Goal: Task Accomplishment & Management: Use online tool/utility

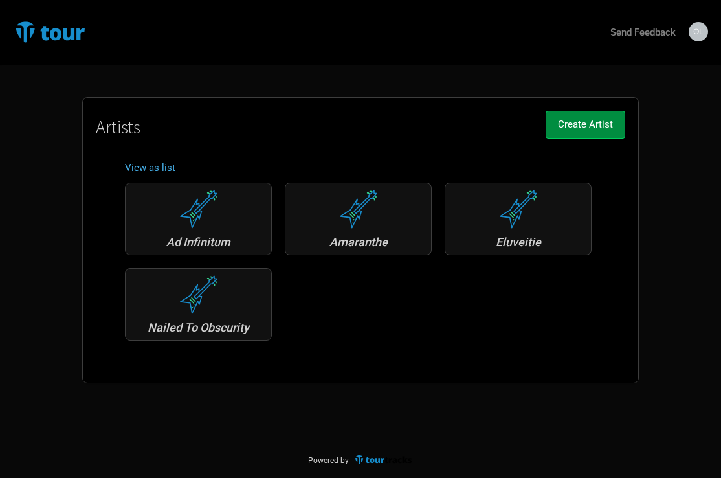
click at [520, 240] on div "Eluveitie" at bounding box center [518, 242] width 133 height 12
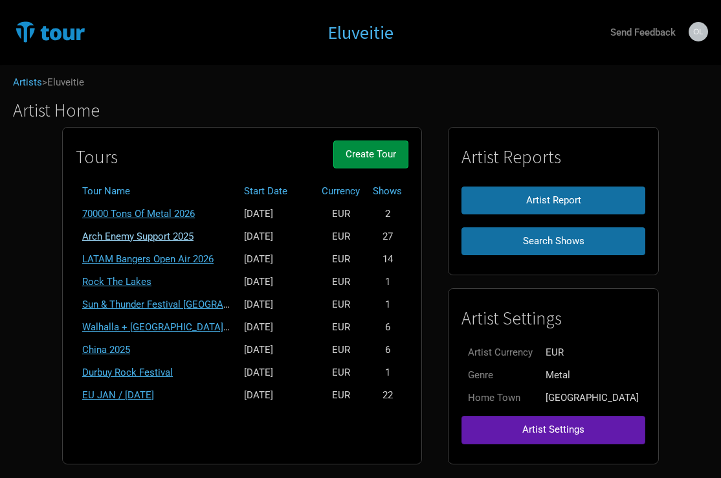
click at [155, 235] on link "Arch Enemy Support 2025" at bounding box center [137, 237] width 111 height 12
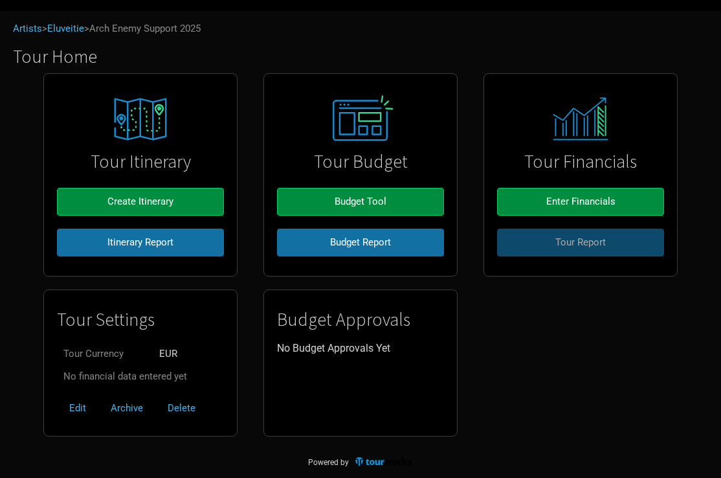
scroll to position [53, 0]
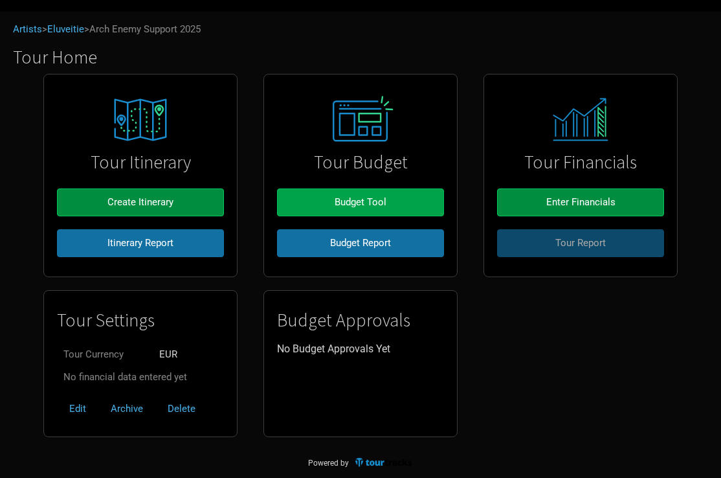
click at [368, 209] on button "Budget Tool" at bounding box center [360, 202] width 167 height 28
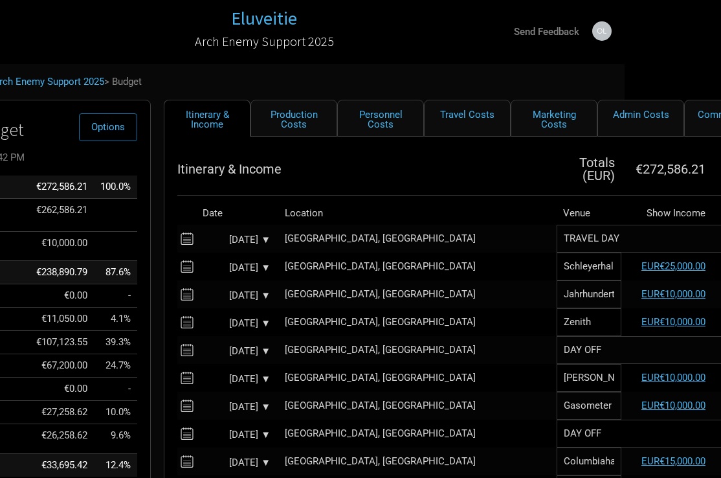
scroll to position [1, 97]
click at [374, 119] on link "Personnel Costs" at bounding box center [380, 118] width 87 height 37
select select "EUR"
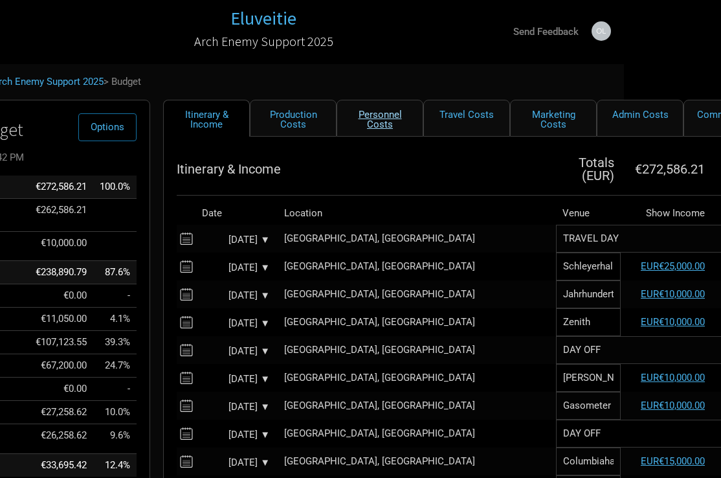
select select "EUR"
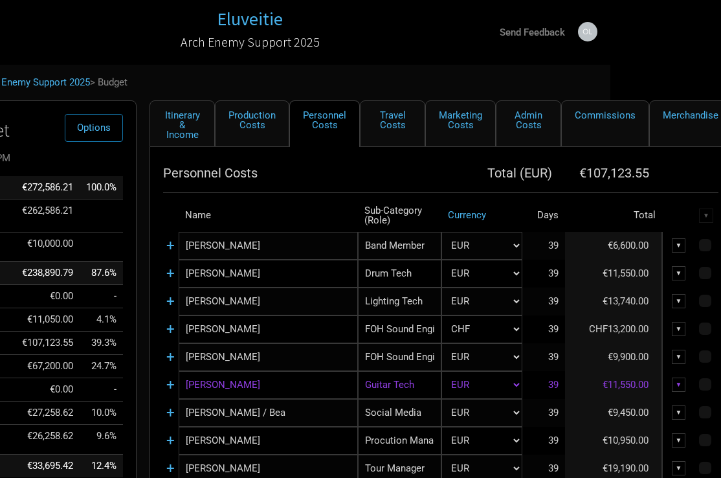
scroll to position [0, 111]
click at [327, 127] on link "Personnel Costs" at bounding box center [324, 123] width 71 height 47
click at [462, 118] on link "Marketing Costs" at bounding box center [460, 123] width 71 height 47
select select "% of Gross"
select select "EUR"
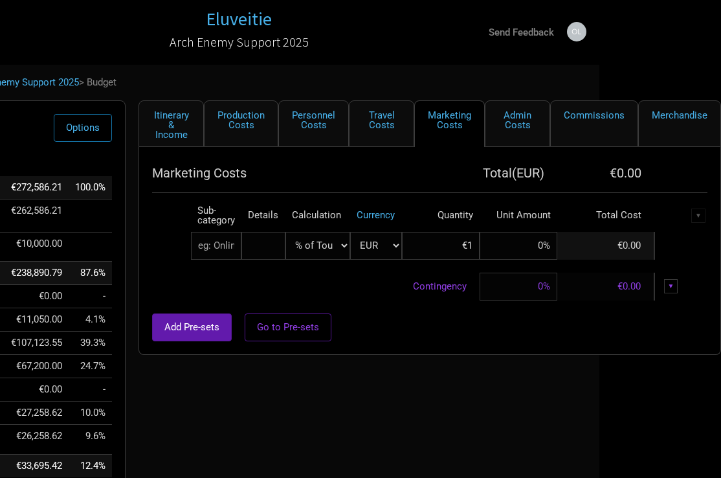
scroll to position [0, 121]
click at [373, 115] on link "Travel Costs" at bounding box center [382, 123] width 65 height 47
select select "EUR"
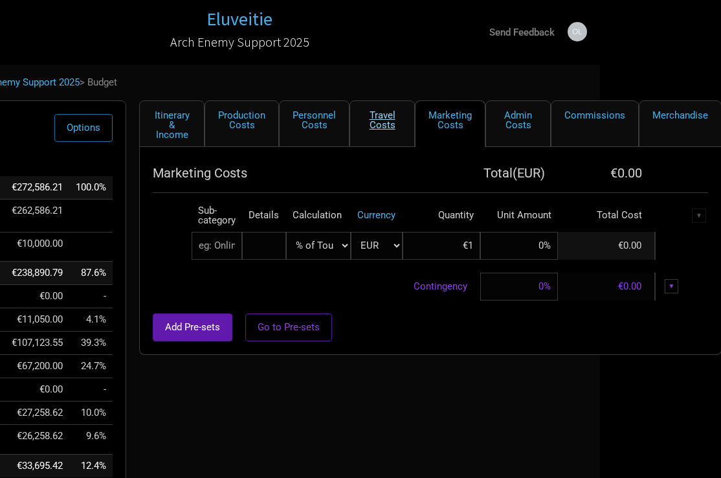
select select "EUR"
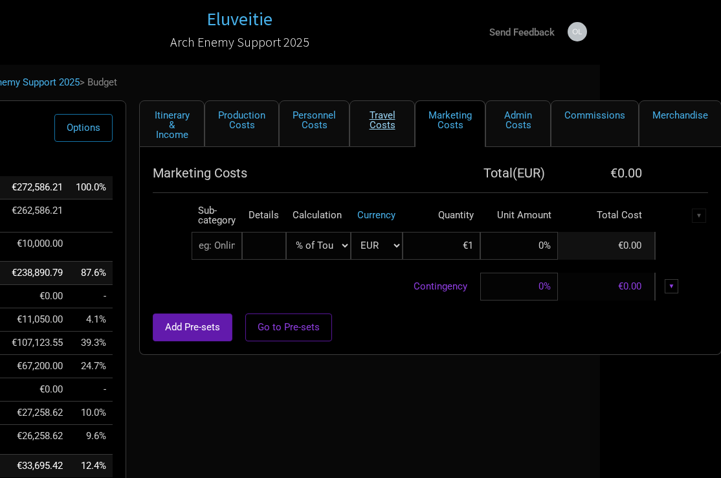
select select "EUR"
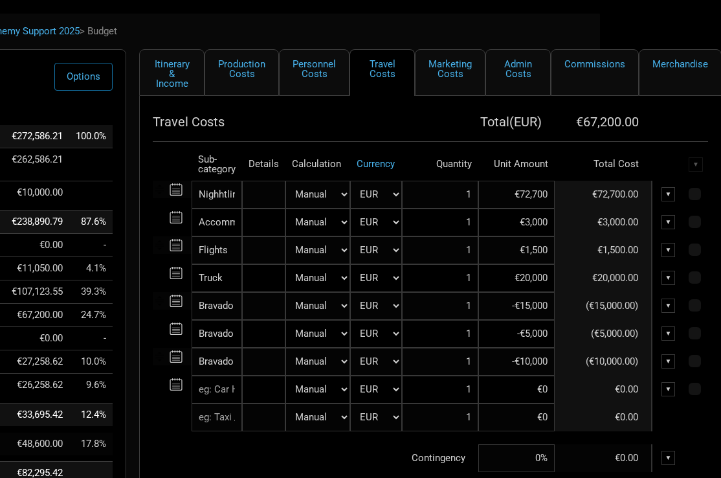
scroll to position [55, 121]
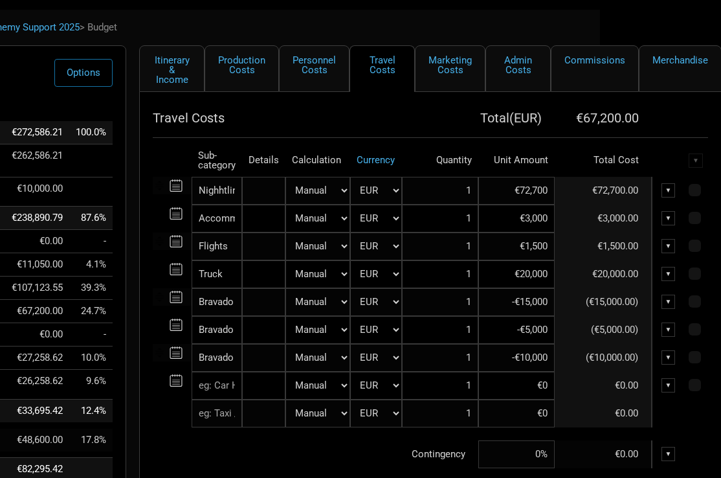
click at [522, 277] on input "€20,000" at bounding box center [517, 274] width 76 height 28
type input "€25,000"
click at [320, 440] on td "Contingency" at bounding box center [316, 454] width 326 height 28
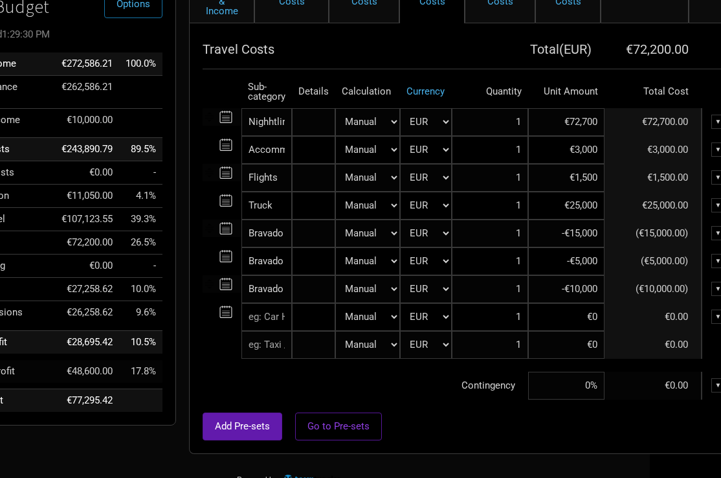
scroll to position [124, 67]
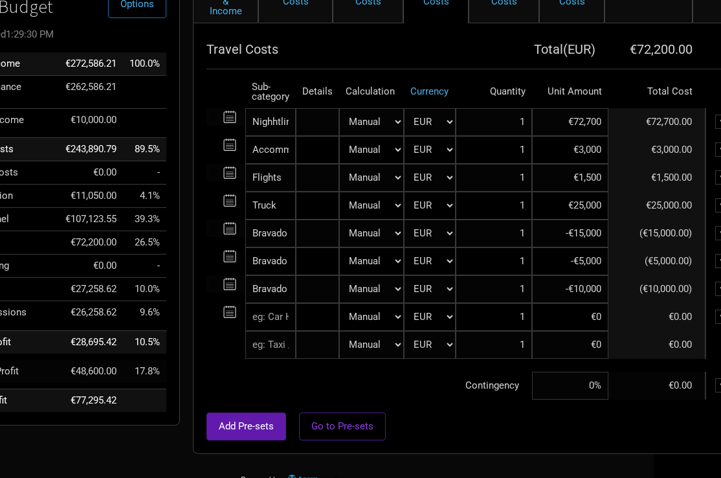
click at [582, 232] on input "-€15,000" at bounding box center [570, 234] width 76 height 28
type input "-€17,000"
click at [477, 411] on div at bounding box center [485, 406] width 556 height 13
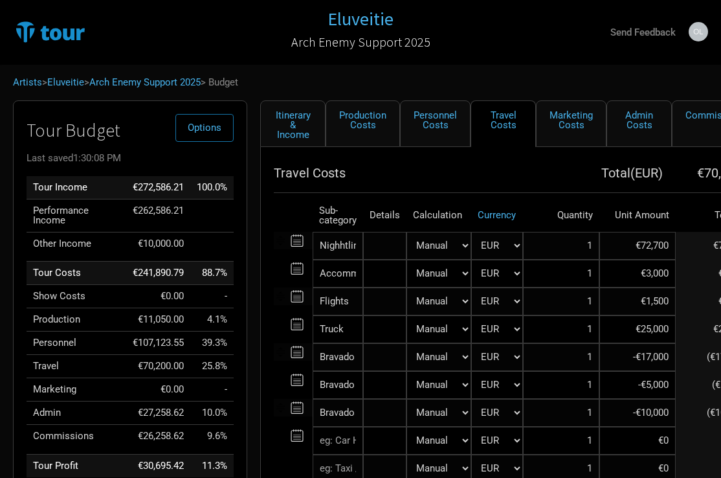
scroll to position [0, 0]
click at [437, 126] on link "Personnel Costs" at bounding box center [435, 123] width 71 height 47
select select "EUR"
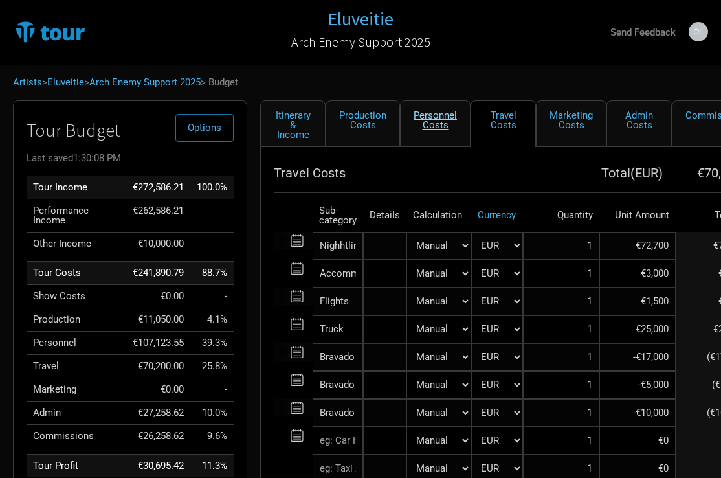
select select "EUR"
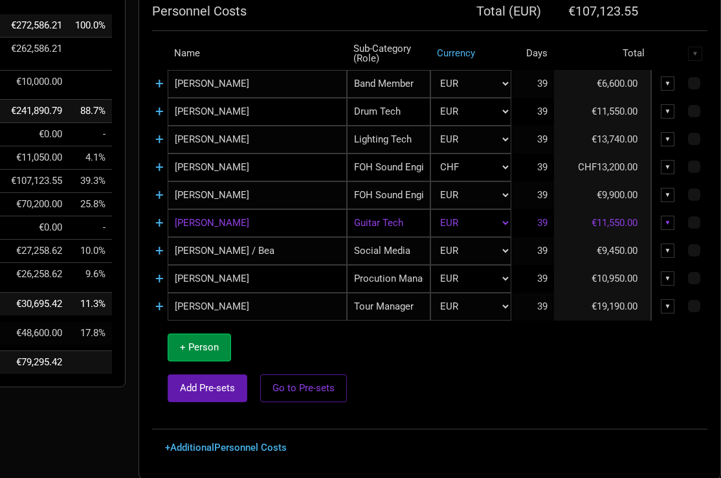
scroll to position [162, 121]
click at [157, 308] on link "+" at bounding box center [160, 306] width 8 height 17
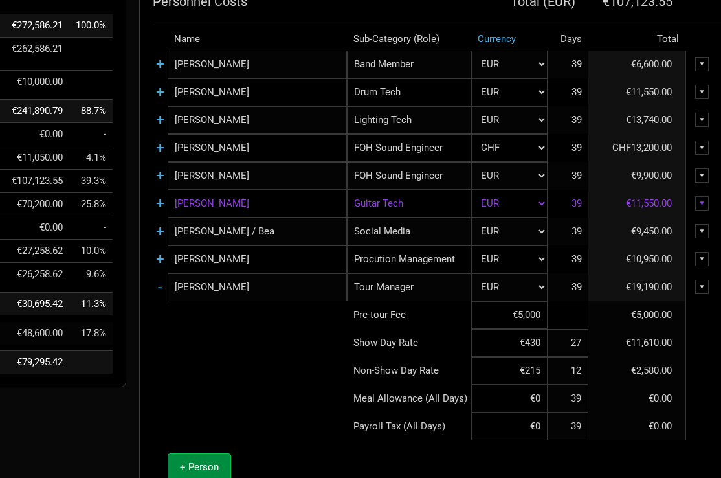
drag, startPoint x: 541, startPoint y: 344, endPoint x: 540, endPoint y: 368, distance: 24.0
click at [541, 345] on input "€430" at bounding box center [509, 343] width 76 height 28
type input "€450"
drag, startPoint x: 538, startPoint y: 376, endPoint x: 528, endPoint y: 396, distance: 22.3
click at [538, 376] on input "€215" at bounding box center [509, 371] width 76 height 28
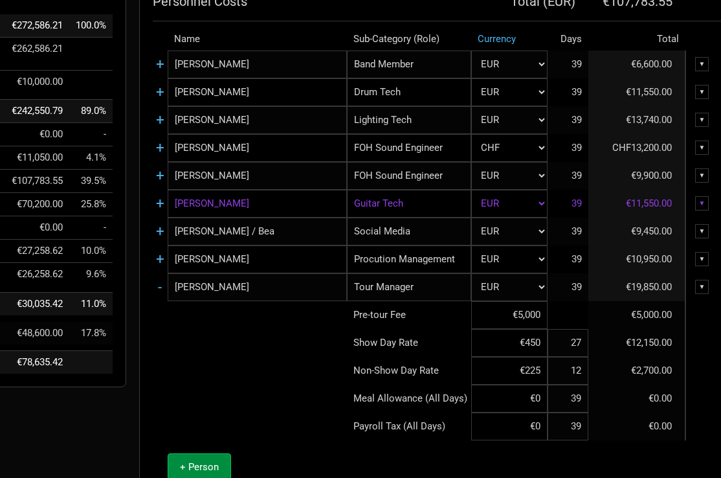
type input "€225"
click at [282, 359] on td at bounding box center [250, 371] width 194 height 28
click at [537, 321] on input "€5,000" at bounding box center [509, 315] width 76 height 28
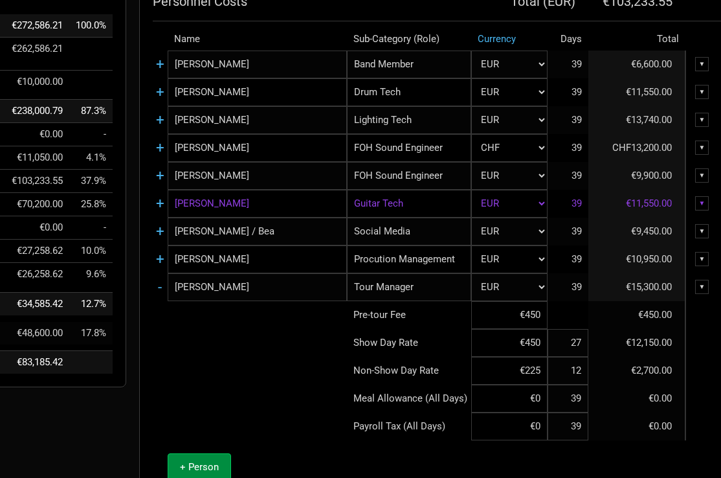
type input "€450"
click at [275, 377] on td at bounding box center [250, 371] width 194 height 28
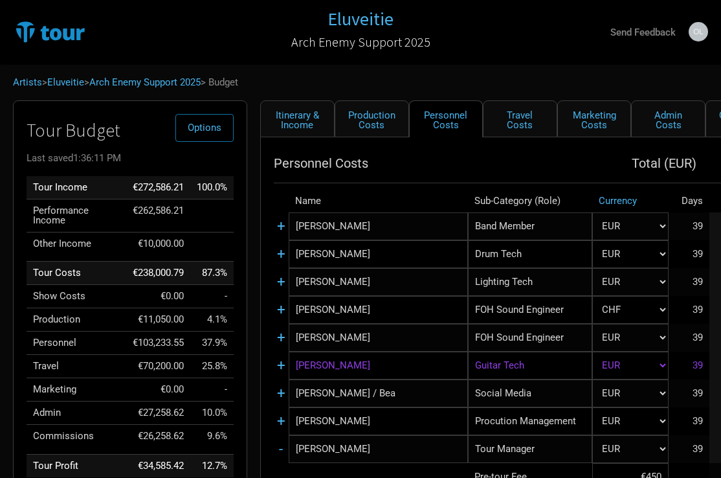
scroll to position [0, 0]
click at [437, 123] on link "Personnel Costs" at bounding box center [446, 118] width 74 height 37
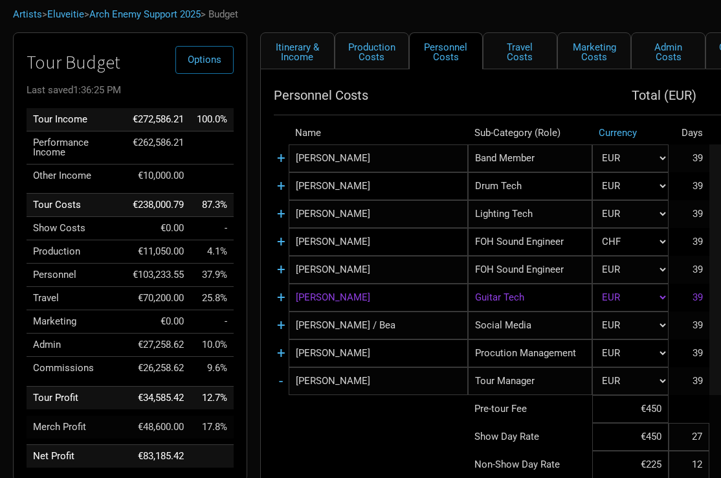
scroll to position [70, 0]
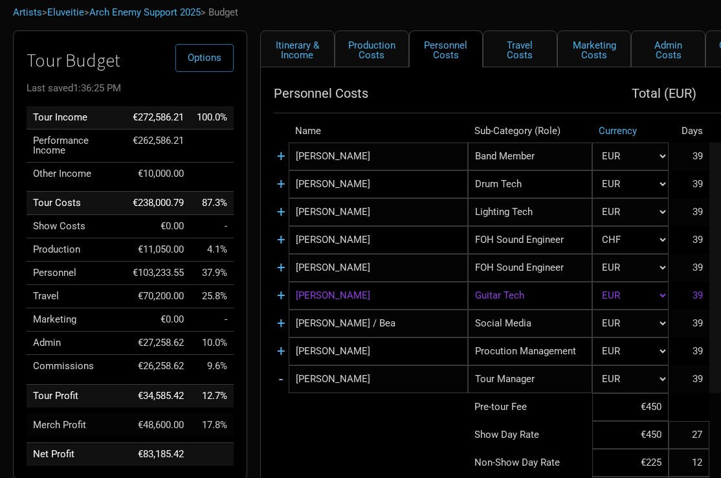
click at [280, 379] on link "-" at bounding box center [281, 378] width 4 height 17
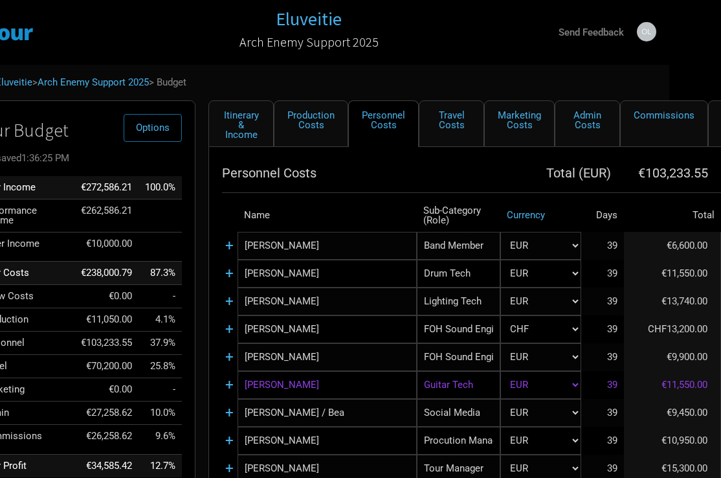
scroll to position [0, 52]
click at [443, 124] on link "Travel Costs" at bounding box center [451, 123] width 65 height 47
select select "EUR"
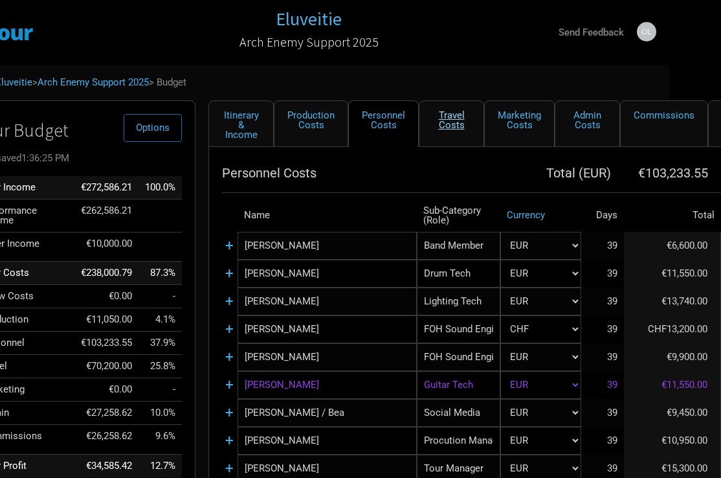
select select "EUR"
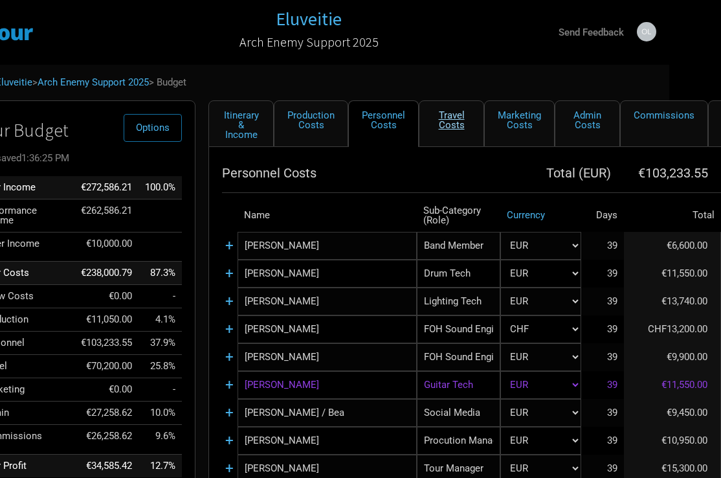
select select "EUR"
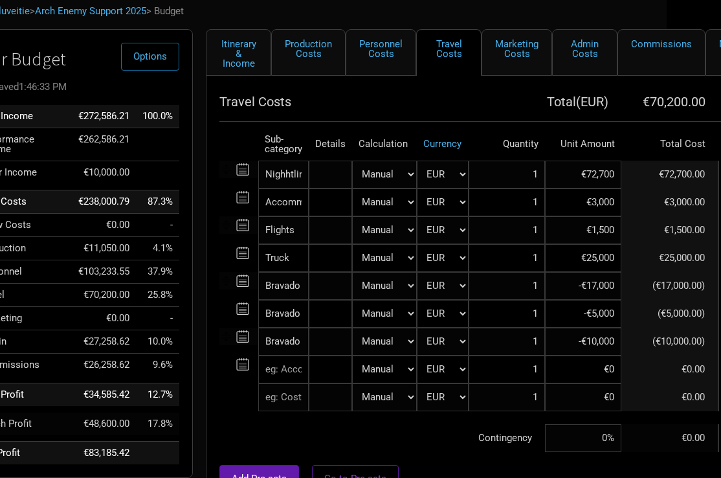
scroll to position [79, 56]
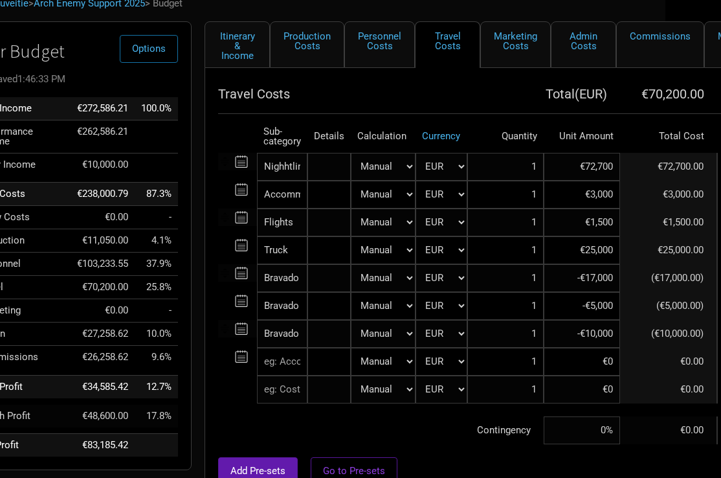
click at [593, 254] on input "€25,000" at bounding box center [582, 250] width 76 height 28
type input "€24,500"
click at [463, 440] on td "Contingency" at bounding box center [381, 430] width 326 height 28
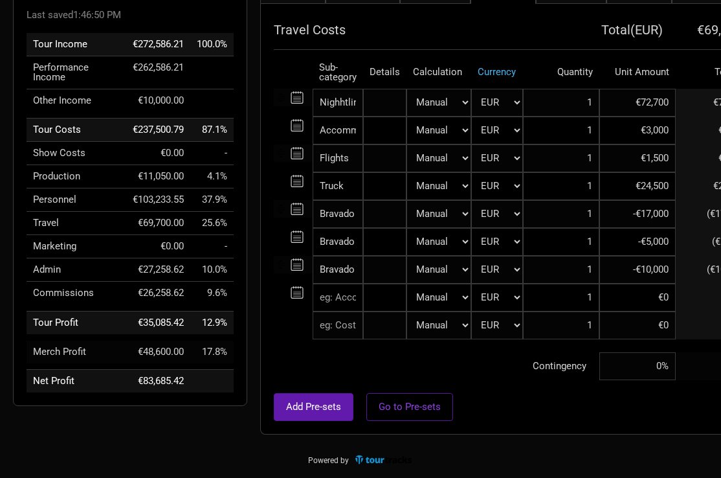
scroll to position [143, 0]
